Goal: Transaction & Acquisition: Purchase product/service

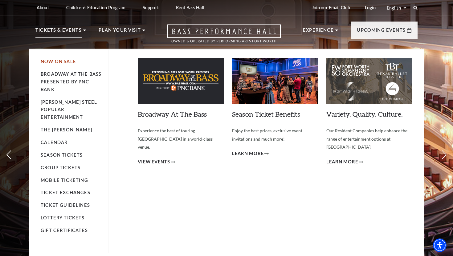
click at [62, 62] on link "Now On Sale" at bounding box center [58, 61] width 35 height 5
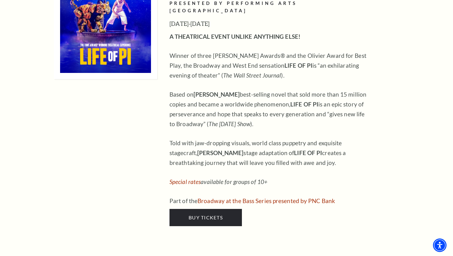
scroll to position [779, 0]
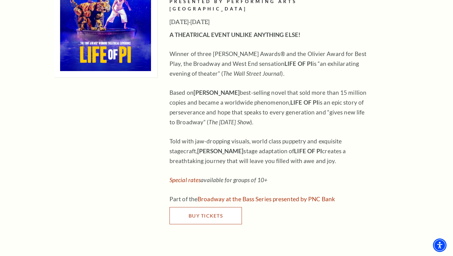
click at [213, 213] on span "Buy Tickets" at bounding box center [206, 216] width 34 height 6
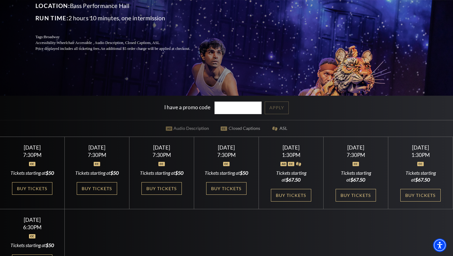
scroll to position [107, 0]
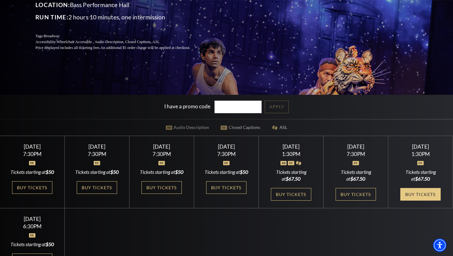
click at [415, 199] on link "Buy Tickets" at bounding box center [420, 194] width 40 height 13
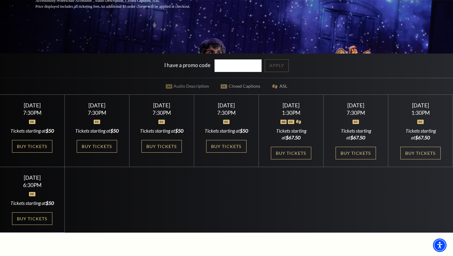
scroll to position [148, 0]
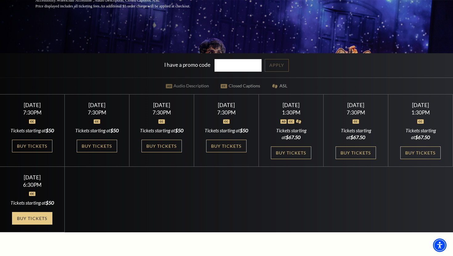
click at [42, 225] on link "Buy Tickets" at bounding box center [32, 218] width 40 height 13
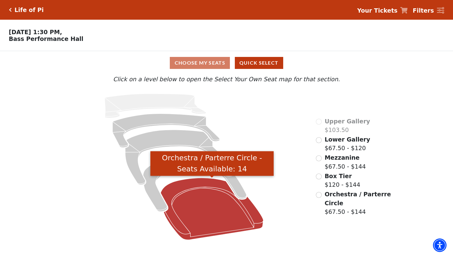
click at [215, 227] on icon "Orchestra / Parterre Circle - Seats Available: 14" at bounding box center [212, 209] width 103 height 62
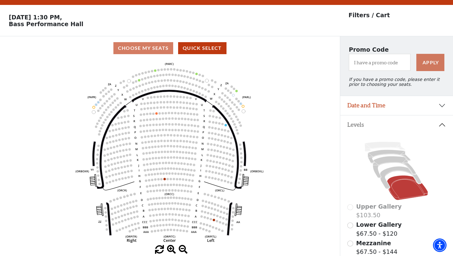
scroll to position [28, 0]
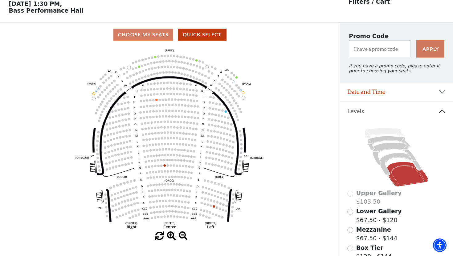
click at [215, 227] on icon "Left (ORPITL) Right (ORPITR) Center (ORPITC) ZZ AA YY BB ZA ZA (ORCL) (ORCR) (O…" at bounding box center [170, 139] width 306 height 185
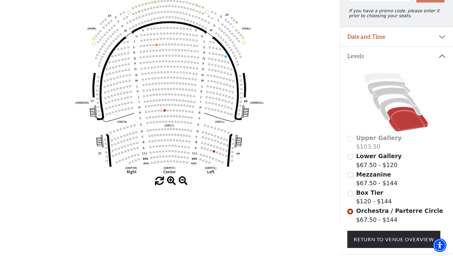
scroll to position [85, 0]
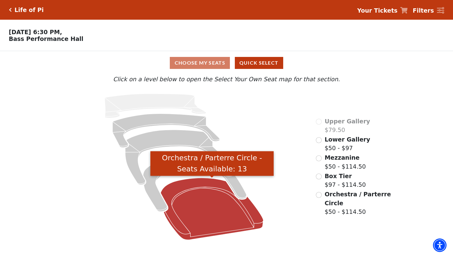
click at [195, 209] on icon "Orchestra / Parterre Circle - Seats Available: 13" at bounding box center [212, 209] width 103 height 62
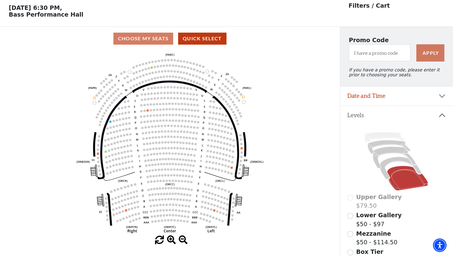
scroll to position [28, 0]
